Goal: Task Accomplishment & Management: Complete application form

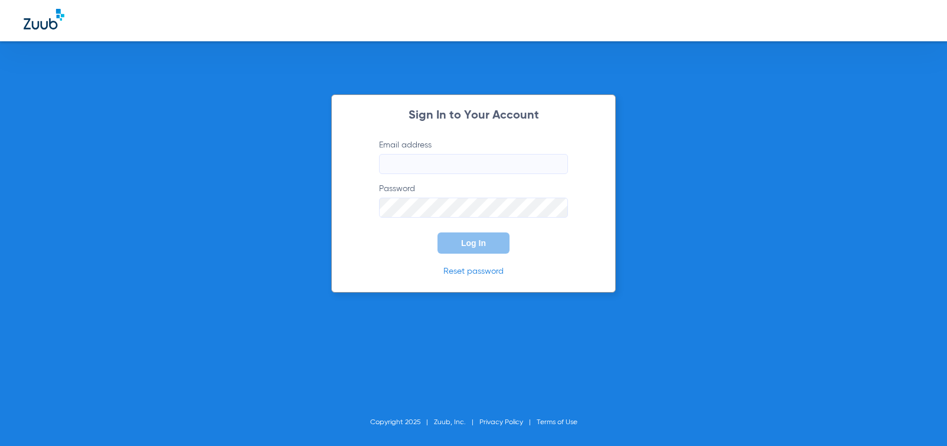
click at [417, 158] on input "Email address" at bounding box center [473, 164] width 189 height 20
type input "[EMAIL_ADDRESS][DOMAIN_NAME]"
click at [455, 240] on button "Log In" at bounding box center [473, 243] width 72 height 21
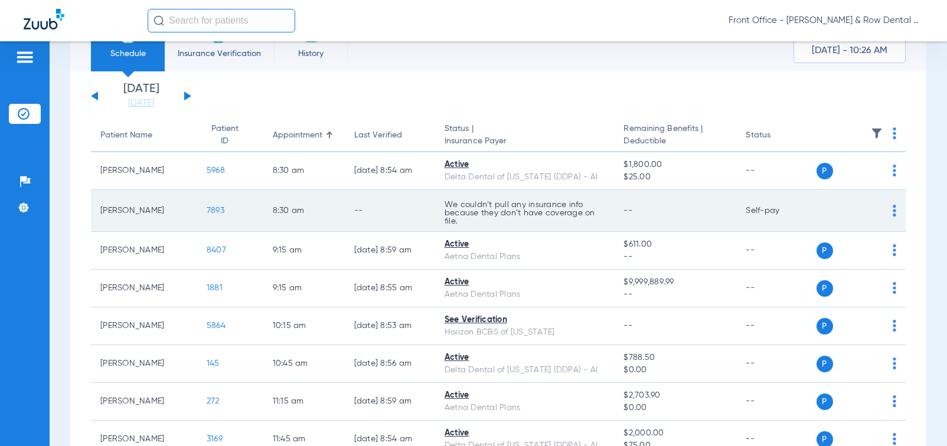
scroll to position [118, 0]
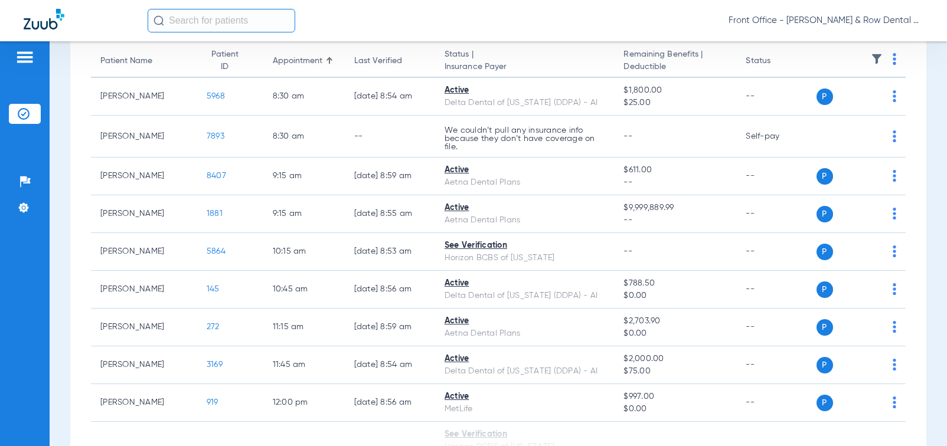
click at [188, 20] on input "text" at bounding box center [222, 21] width 148 height 24
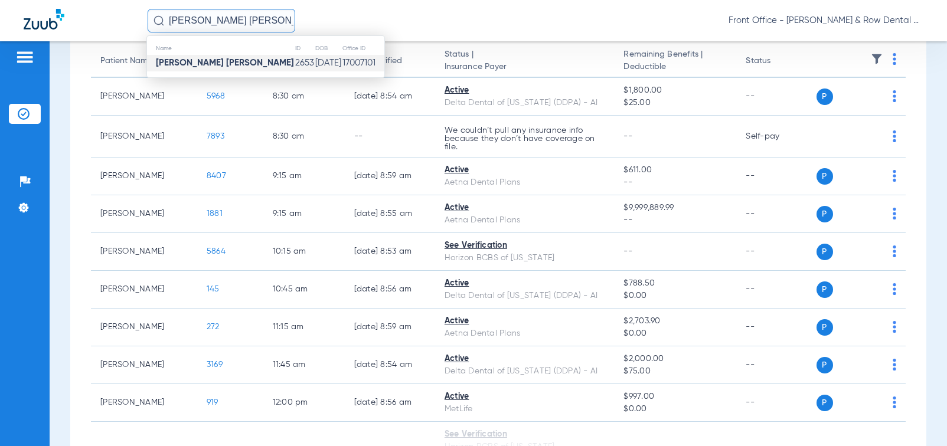
type input "[PERSON_NAME] [PERSON_NAME]"
click at [295, 68] on td "2653" at bounding box center [305, 63] width 20 height 17
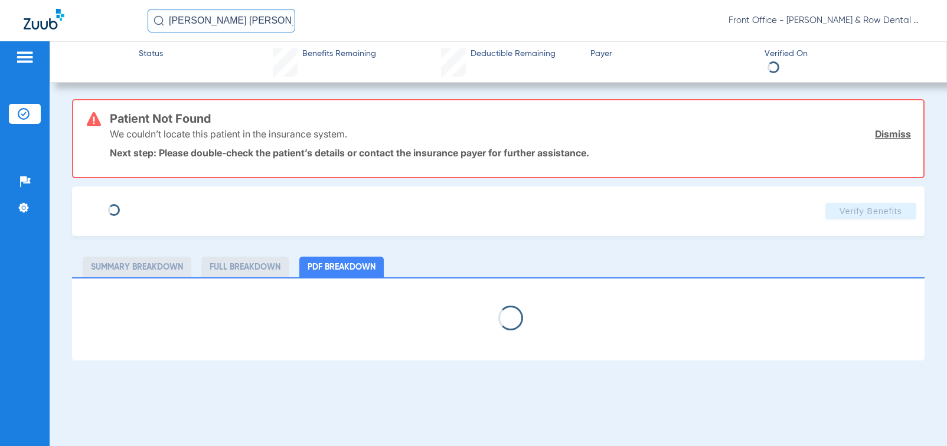
type input "[PERSON_NAME]"
type input "[DATE]"
type input "3hzn25388680"
type input "086015"
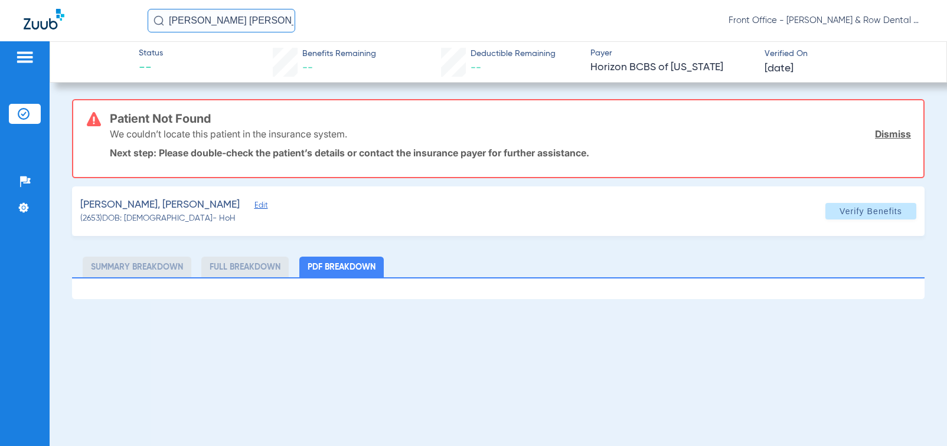
click at [254, 205] on span "Edit" at bounding box center [259, 206] width 11 height 11
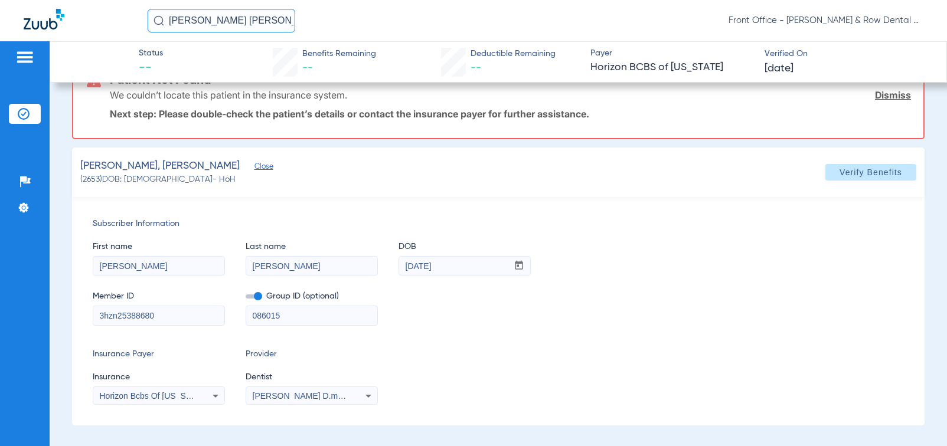
scroll to position [81, 0]
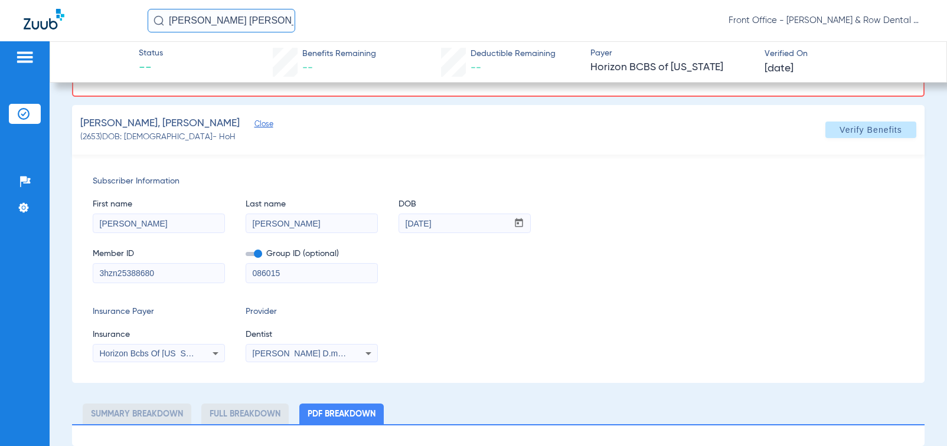
drag, startPoint x: 175, startPoint y: 276, endPoint x: -6, endPoint y: 276, distance: 181.3
click at [0, 276] on html "[PERSON_NAME] [PERSON_NAME] Front Office - [PERSON_NAME] & Row Dental Group Pat…" at bounding box center [473, 223] width 947 height 446
type input "5262649428"
click at [313, 356] on span "[PERSON_NAME] D.m.d 1376727222" at bounding box center [323, 353] width 141 height 9
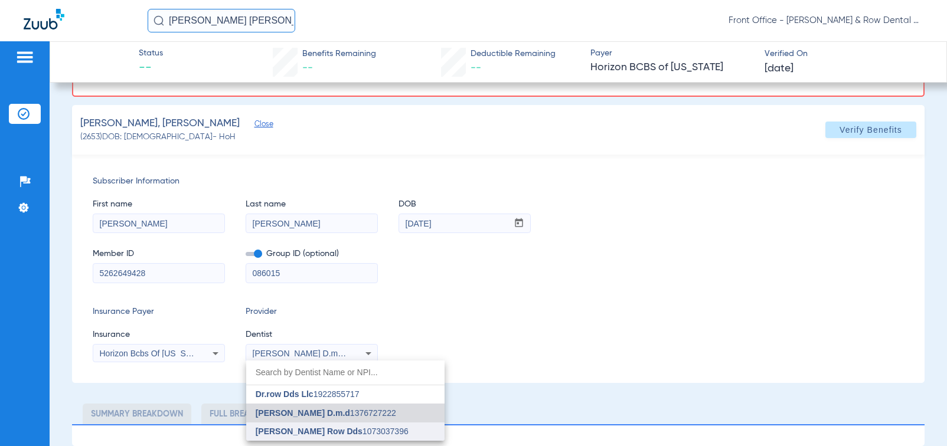
click at [318, 429] on span "[PERSON_NAME] Row Dds" at bounding box center [309, 431] width 107 height 9
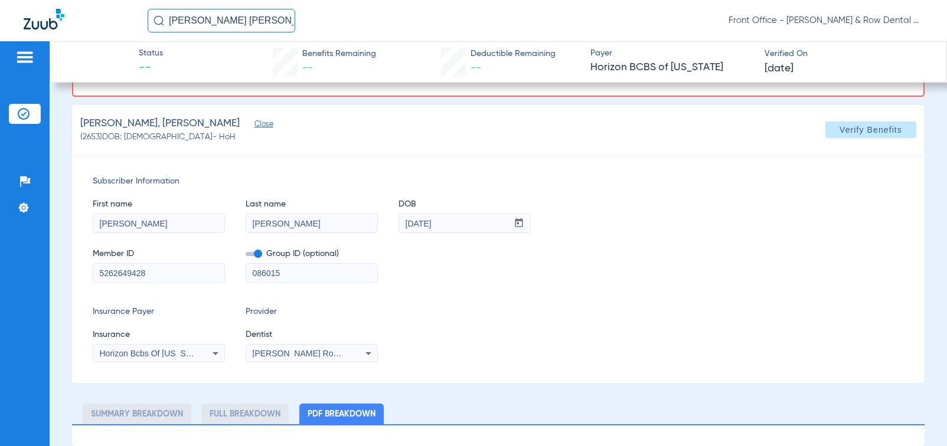
drag, startPoint x: 288, startPoint y: 279, endPoint x: 220, endPoint y: 281, distance: 67.3
click at [221, 281] on div "Member ID 5262649428 Group ID (optional) 086015" at bounding box center [498, 259] width 811 height 45
type input "07797"
click at [177, 360] on div "Horizon Bcbs Of [US_STATE]" at bounding box center [158, 354] width 131 height 14
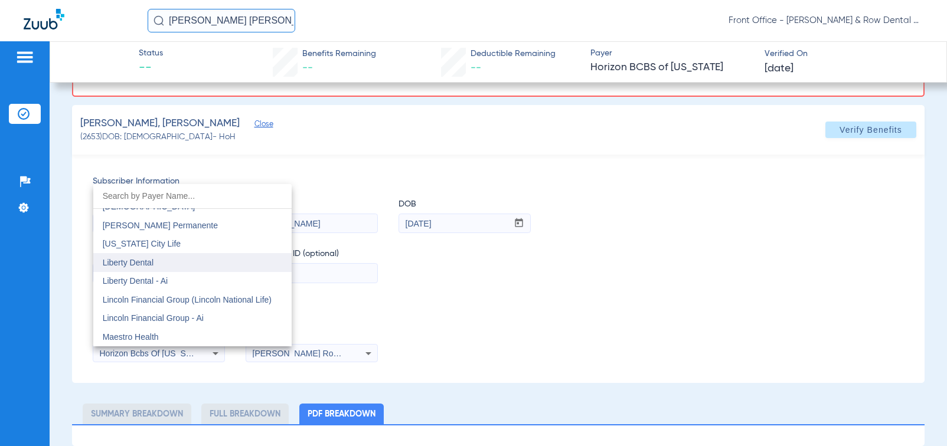
scroll to position [4532, 0]
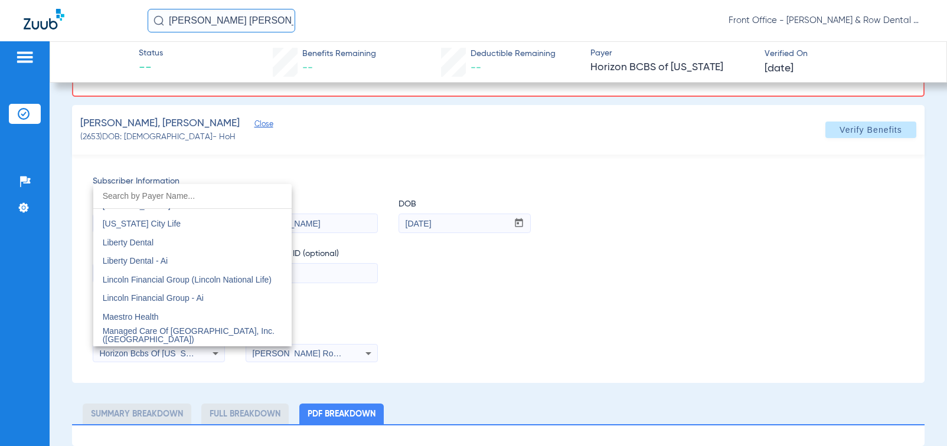
click at [182, 194] on input "dropdown search" at bounding box center [192, 196] width 198 height 24
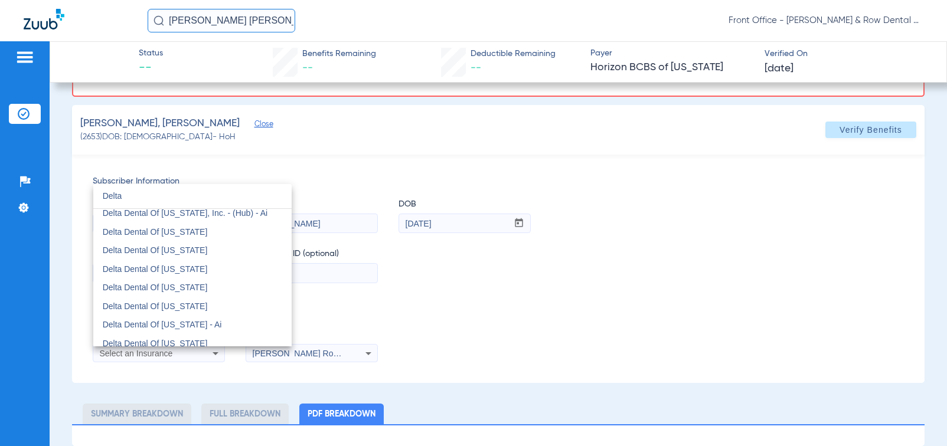
scroll to position [733, 0]
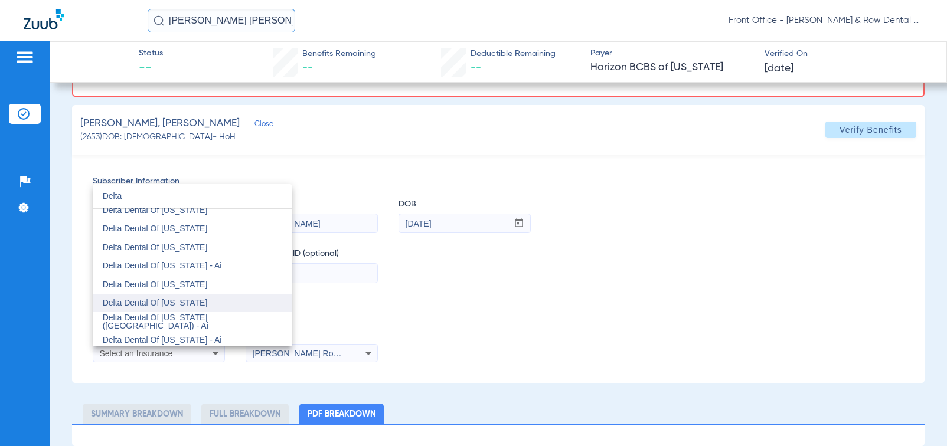
type input "Delta"
click at [195, 301] on span "Delta Dental Of [US_STATE]" at bounding box center [155, 302] width 105 height 9
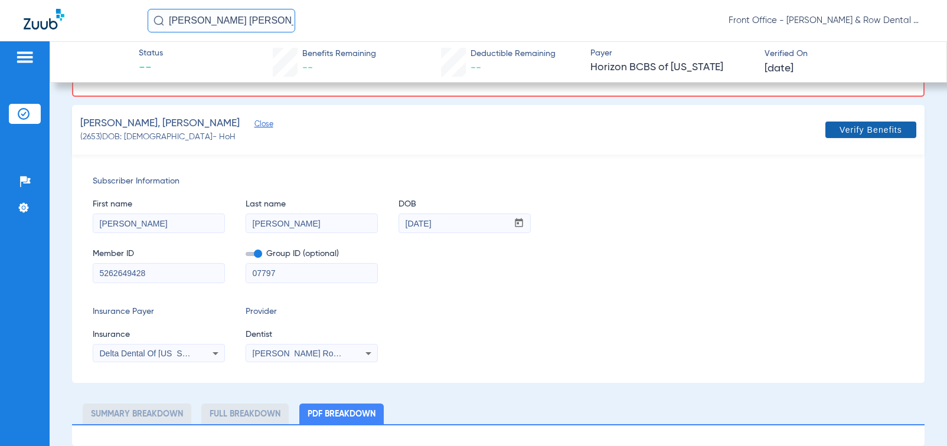
click at [840, 130] on span "Verify Benefits" at bounding box center [871, 129] width 63 height 9
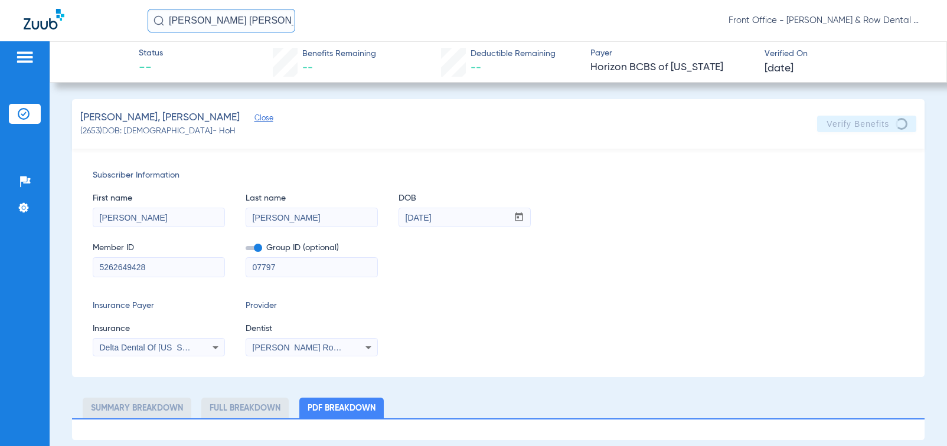
click at [296, 353] on div "[PERSON_NAME] Row Dds 1073037396" at bounding box center [311, 348] width 131 height 14
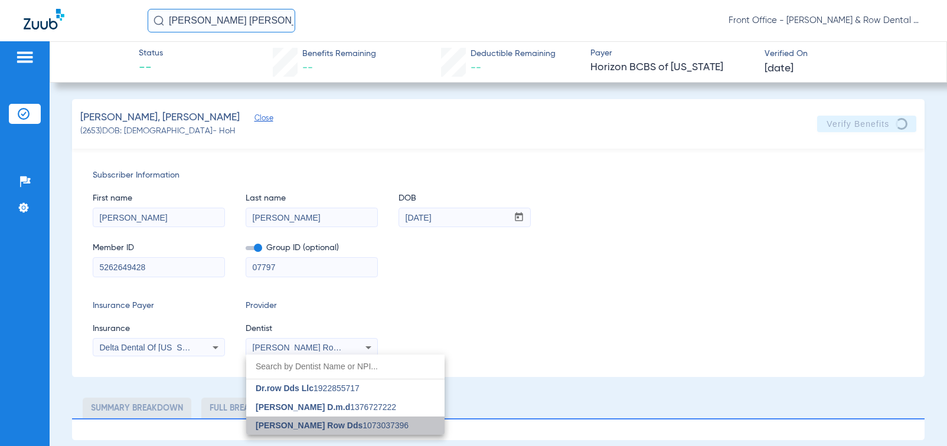
click at [367, 426] on span "[PERSON_NAME] Row Dds 1073037396" at bounding box center [332, 426] width 153 height 8
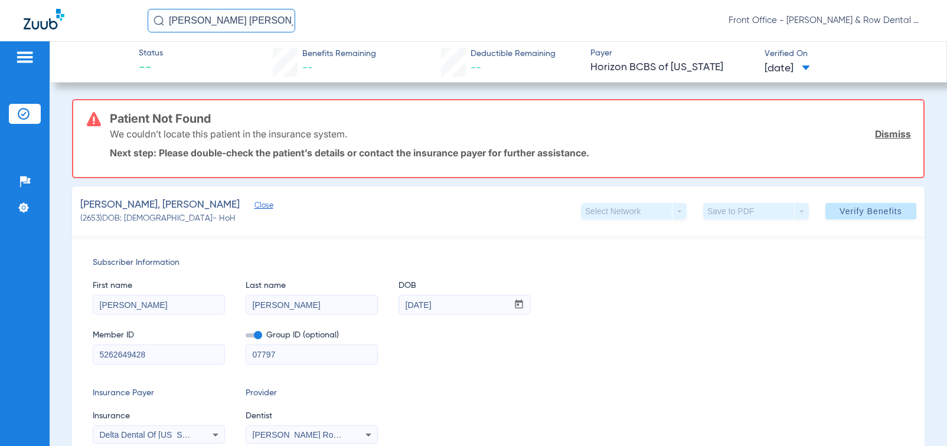
scroll to position [59, 0]
